Goal: Transaction & Acquisition: Purchase product/service

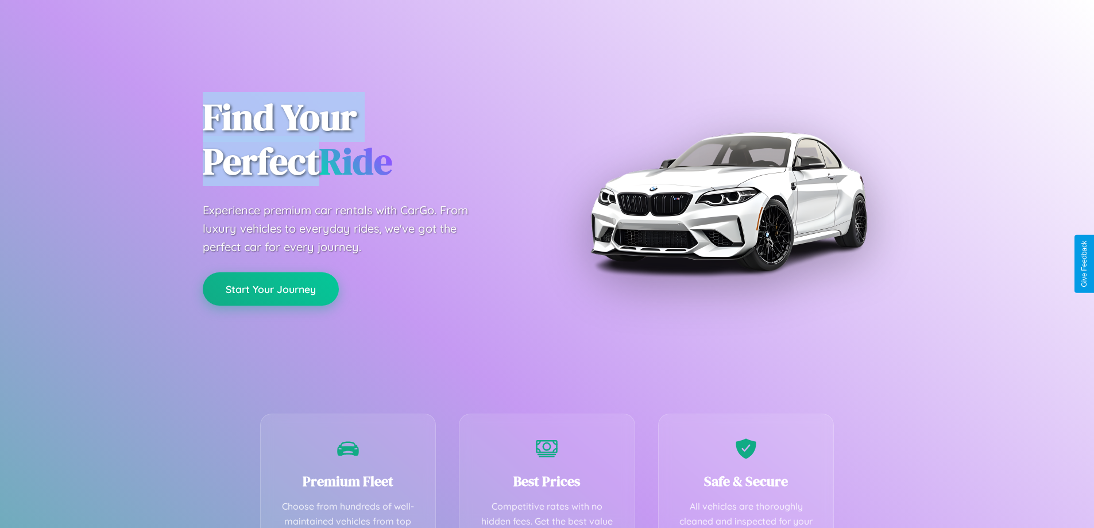
click at [270, 288] on button "Start Your Journey" at bounding box center [271, 288] width 136 height 33
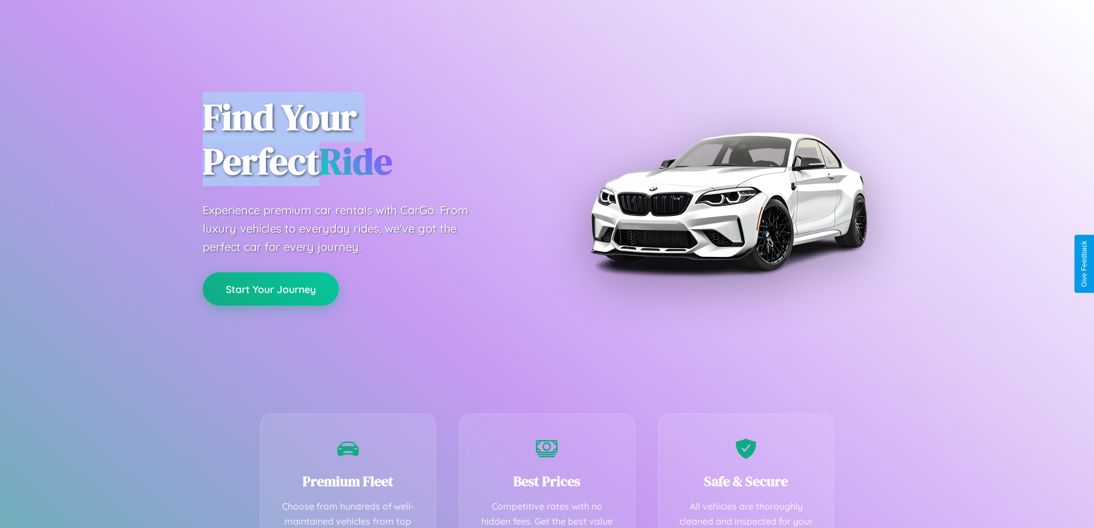
click at [270, 288] on button "Start Your Journey" at bounding box center [271, 288] width 136 height 33
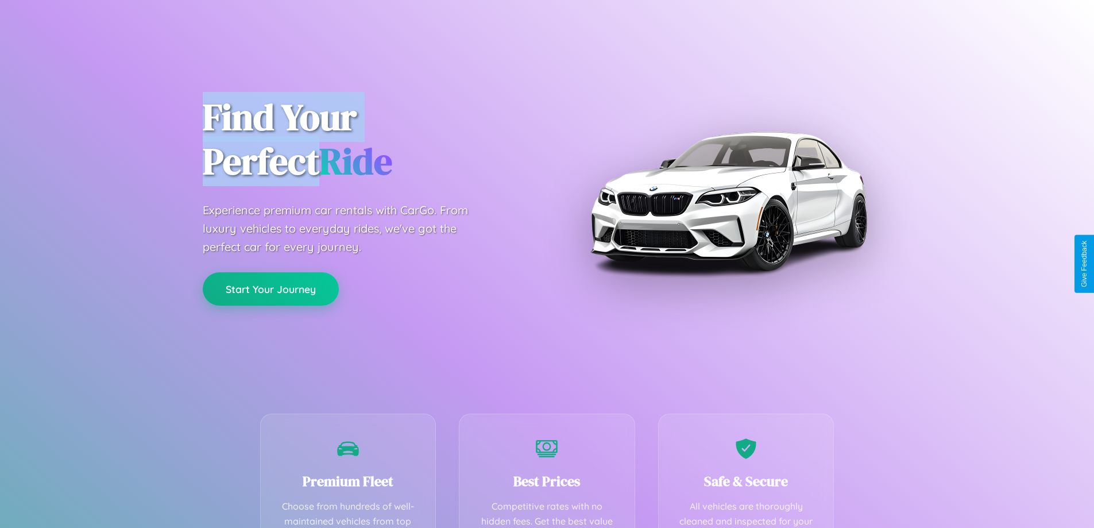
click at [270, 288] on button "Start Your Journey" at bounding box center [271, 288] width 136 height 33
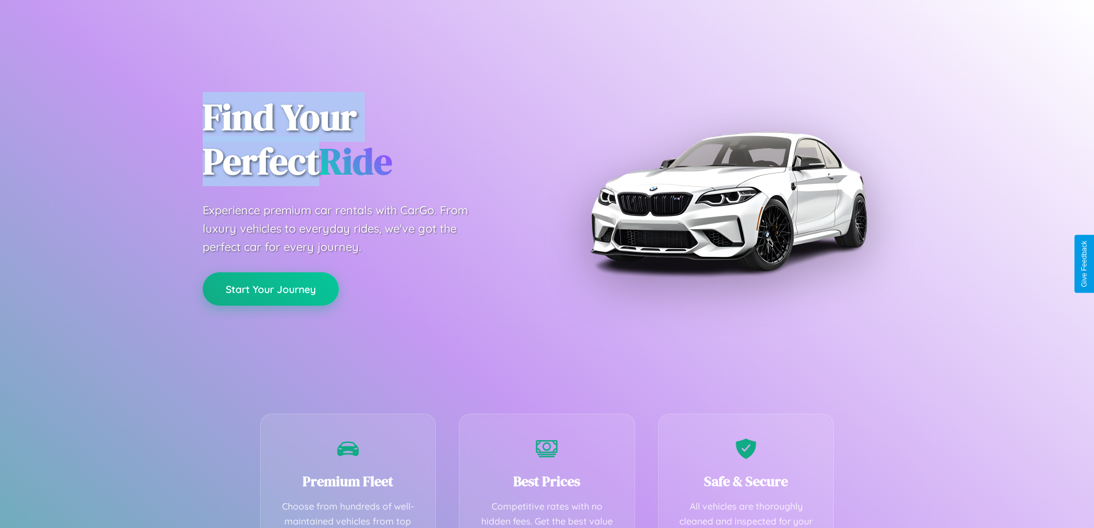
click at [270, 288] on button "Start Your Journey" at bounding box center [271, 288] width 136 height 33
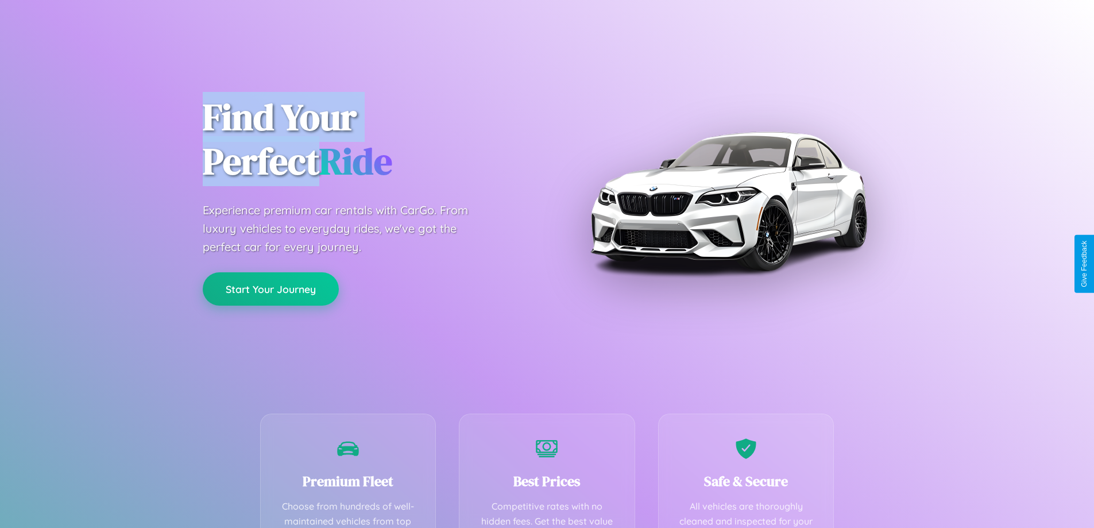
click at [270, 288] on button "Start Your Journey" at bounding box center [271, 288] width 136 height 33
